Goal: Information Seeking & Learning: Learn about a topic

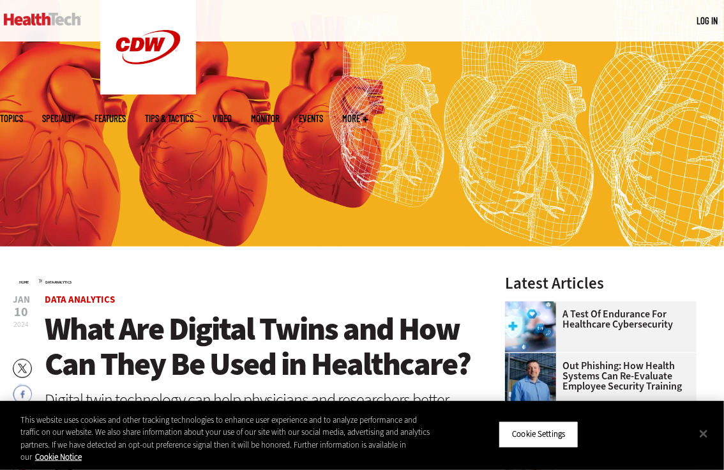
scroll to position [383, 0]
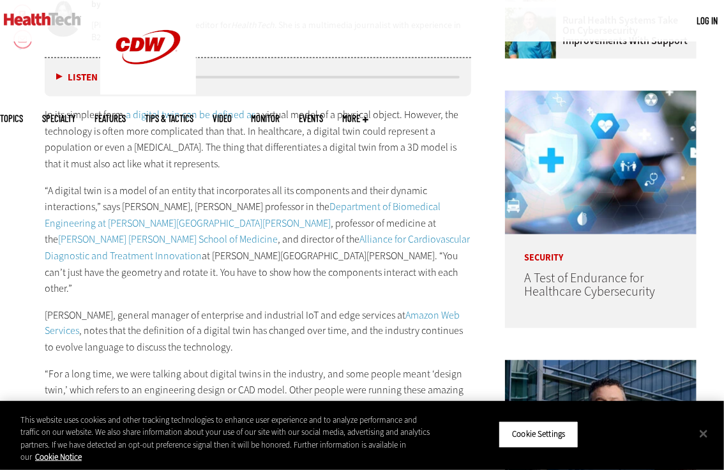
scroll to position [575, 0]
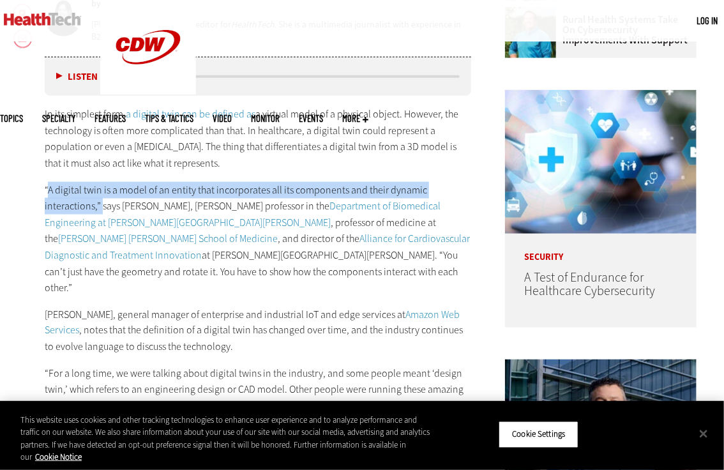
drag, startPoint x: 49, startPoint y: 186, endPoint x: 100, endPoint y: 204, distance: 54.5
click at [100, 204] on p "“A digital twin is a model of an entity that incorporates all its components an…" at bounding box center [258, 239] width 427 height 114
copy p "A digital twin is a model of an entity that incorporates all its components and…"
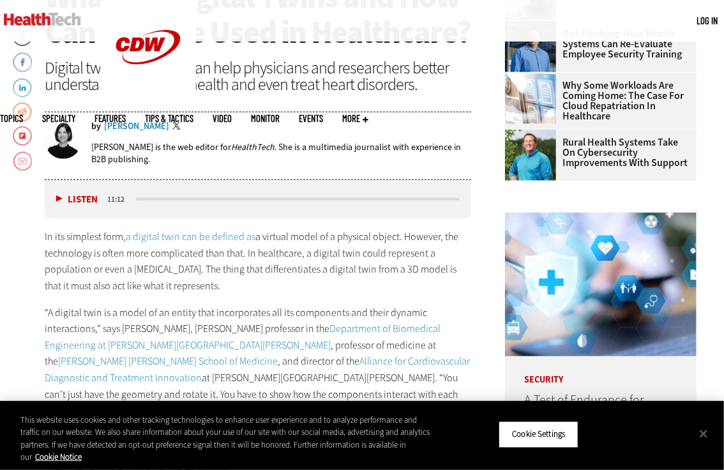
scroll to position [511, 0]
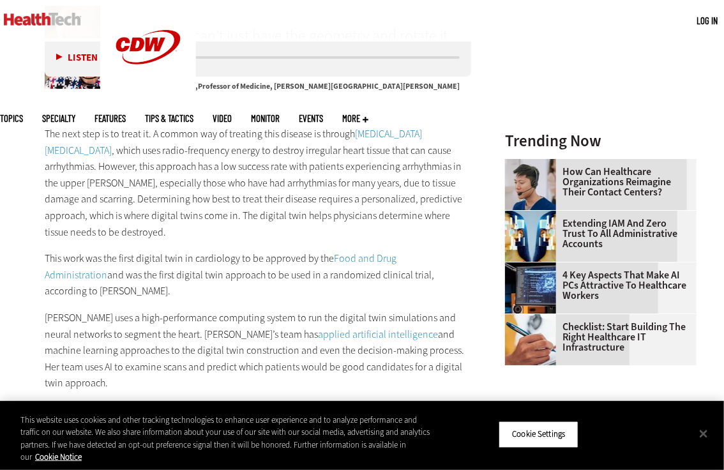
scroll to position [1596, 0]
